Goal: Task Accomplishment & Management: Manage account settings

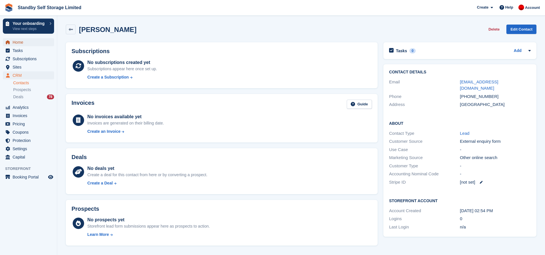
click at [28, 42] on span "Home" at bounding box center [30, 42] width 34 height 8
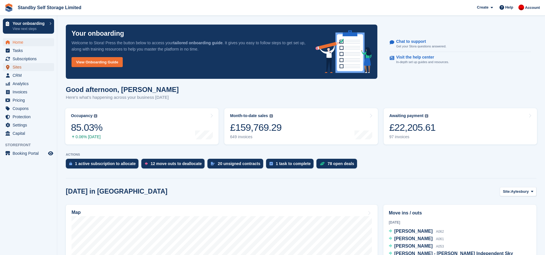
click at [24, 67] on span "Sites" at bounding box center [30, 67] width 34 height 8
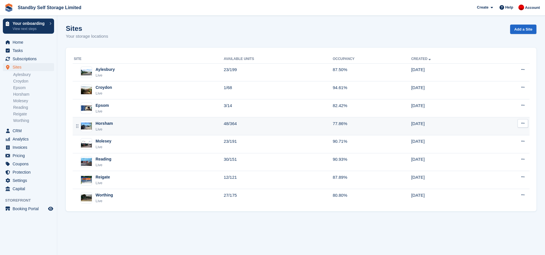
click at [272, 124] on td "48/364" at bounding box center [278, 127] width 109 height 18
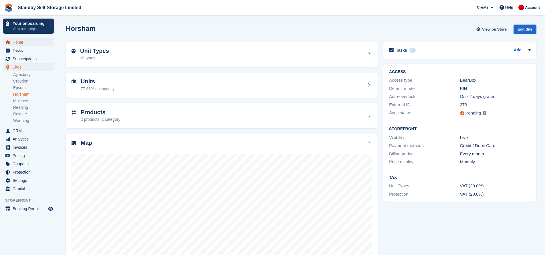
click at [25, 41] on span "Home" at bounding box center [30, 42] width 34 height 8
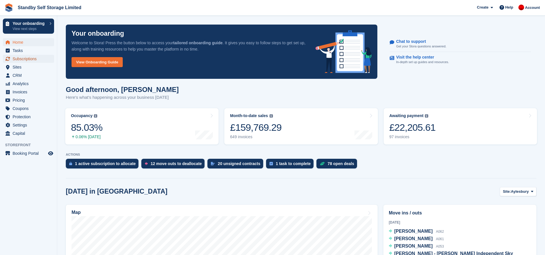
click at [29, 58] on span "Subscriptions" at bounding box center [30, 59] width 34 height 8
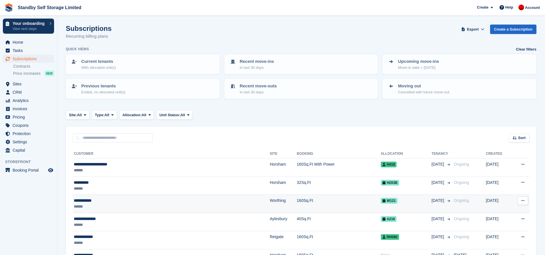
click at [297, 207] on td "160Sq.Ft" at bounding box center [339, 204] width 84 height 18
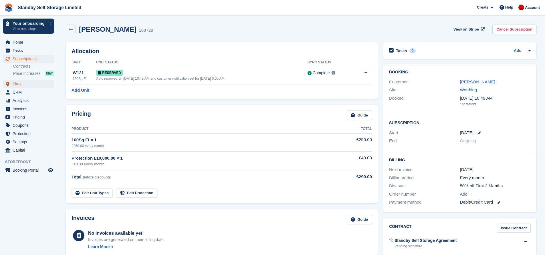
click at [24, 86] on span "Sites" at bounding box center [30, 84] width 34 height 8
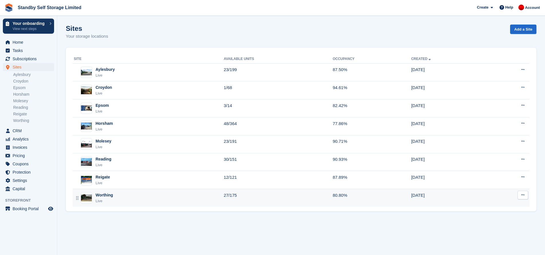
click at [138, 195] on div "Worthing Live" at bounding box center [149, 198] width 150 height 12
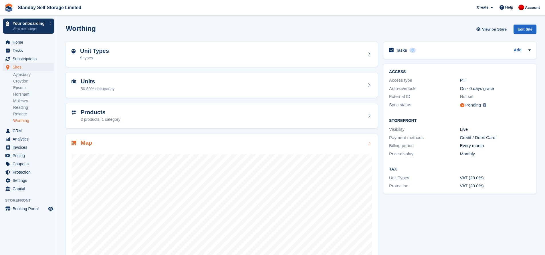
scroll to position [19, 0]
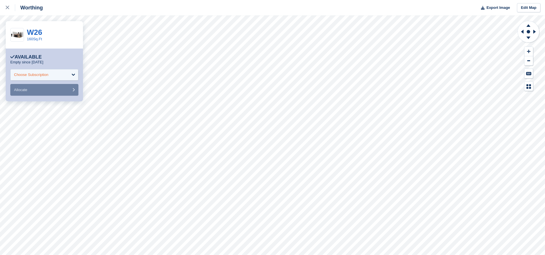
click at [47, 75] on div "Choose Subscription" at bounding box center [31, 75] width 34 height 6
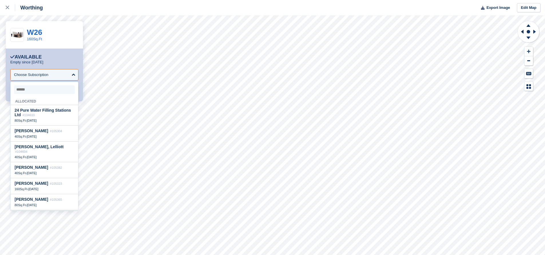
click at [44, 92] on input "select-one" at bounding box center [44, 90] width 61 height 9
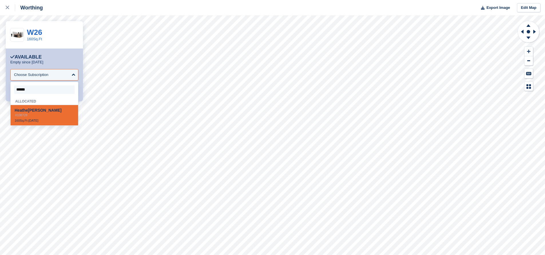
type input "*******"
select select "******"
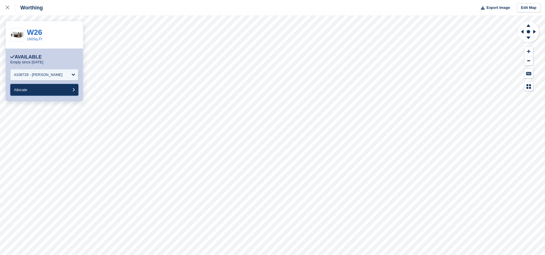
click at [53, 92] on button "Allocate" at bounding box center [44, 90] width 68 height 12
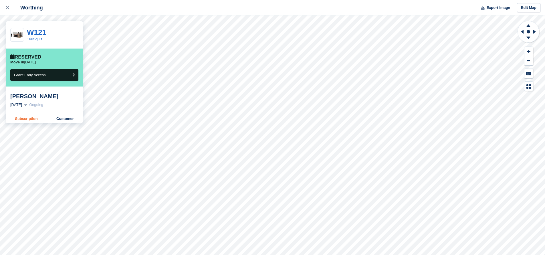
click at [31, 118] on link "Subscription" at bounding box center [26, 118] width 41 height 9
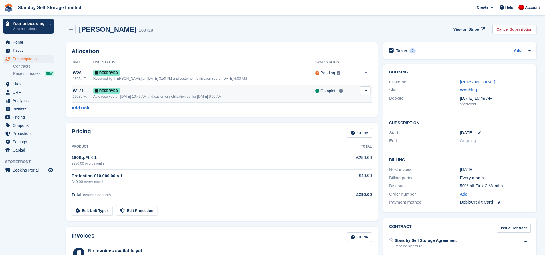
click at [362, 91] on button at bounding box center [365, 90] width 11 height 9
click at [337, 114] on p "Deallocate" at bounding box center [343, 113] width 50 height 7
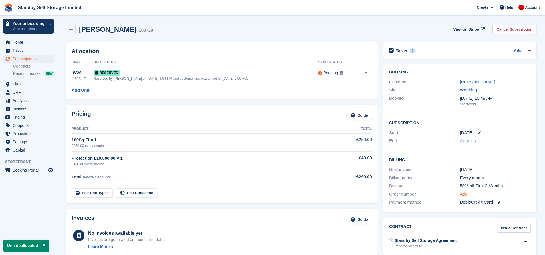
click at [463, 194] on link "Add" at bounding box center [464, 194] width 8 height 7
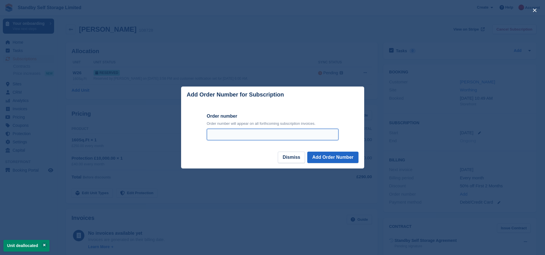
click at [259, 132] on input "Order number" at bounding box center [273, 134] width 132 height 11
type input "*"
type input "***"
click at [307, 152] on button "Add Order Number" at bounding box center [332, 157] width 51 height 11
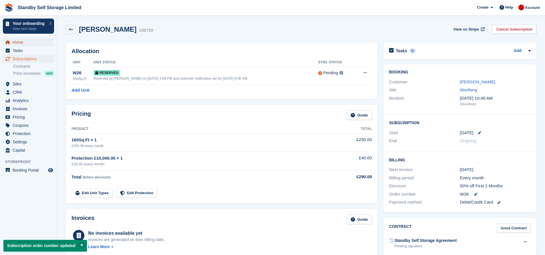
click at [33, 39] on span "Home" at bounding box center [30, 42] width 34 height 8
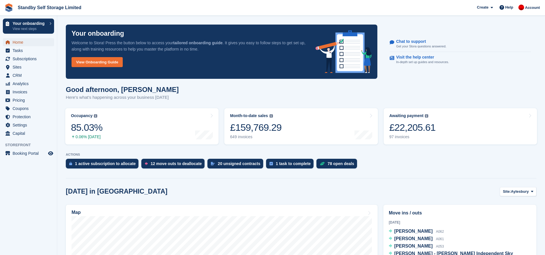
click at [21, 44] on span "Home" at bounding box center [30, 42] width 34 height 8
click at [168, 166] on div "12 move outs to deallocate" at bounding box center [175, 164] width 51 height 5
